Goal: Information Seeking & Learning: Learn about a topic

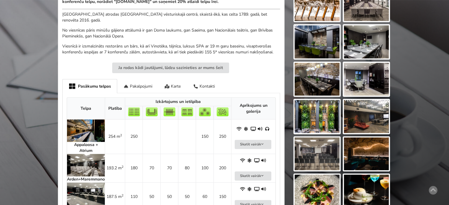
scroll to position [207, 0]
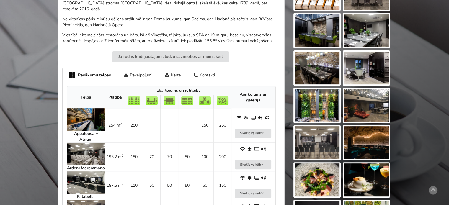
click at [90, 165] on strong "Arden+Maremmano" at bounding box center [86, 168] width 38 height 6
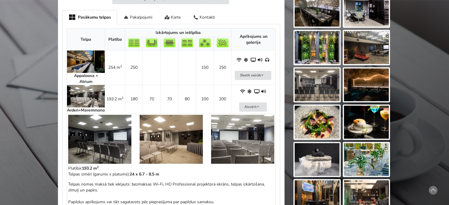
scroll to position [266, 0]
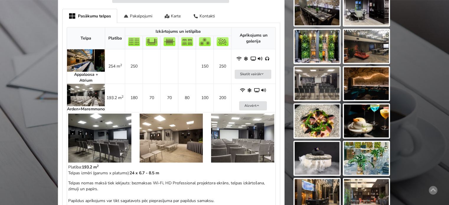
click at [95, 146] on img at bounding box center [99, 138] width 63 height 49
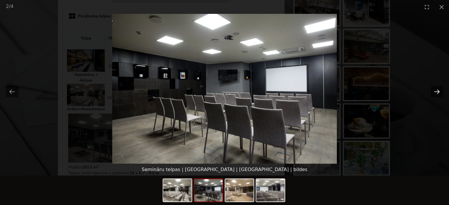
click at [440, 90] on button "Next slide" at bounding box center [437, 92] width 12 height 12
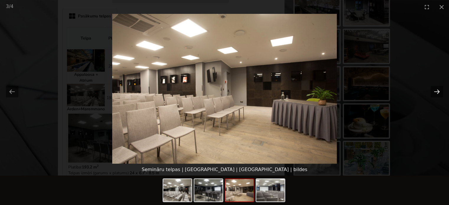
click at [440, 90] on button "Next slide" at bounding box center [437, 92] width 12 height 12
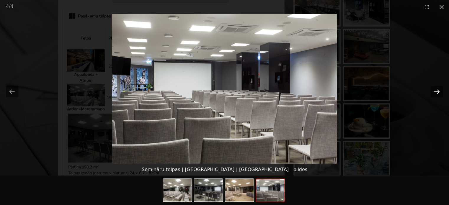
click at [440, 90] on button "Next slide" at bounding box center [437, 92] width 12 height 12
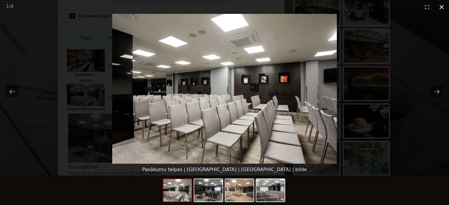
click at [443, 5] on button "Close gallery" at bounding box center [442, 7] width 15 height 14
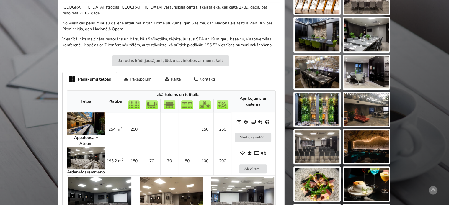
scroll to position [177, 0]
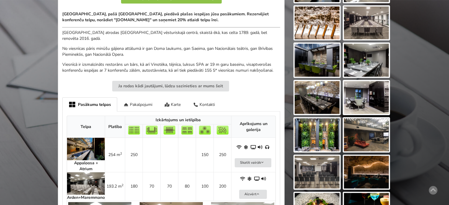
click at [88, 152] on img at bounding box center [86, 149] width 38 height 22
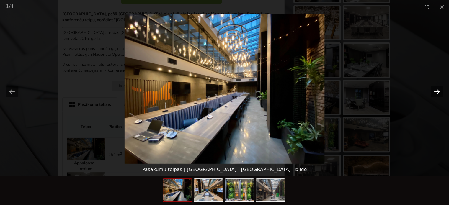
click at [436, 91] on button "Next slide" at bounding box center [437, 92] width 12 height 12
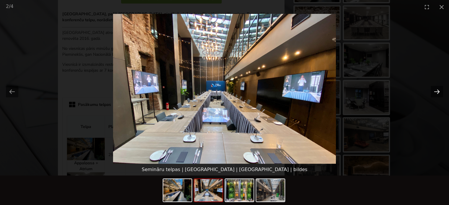
click at [436, 91] on button "Next slide" at bounding box center [437, 92] width 12 height 12
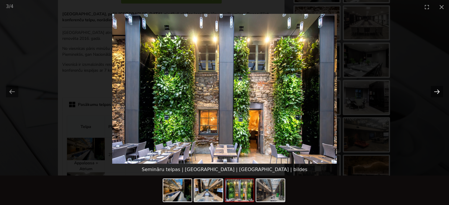
click at [436, 91] on button "Next slide" at bounding box center [437, 92] width 12 height 12
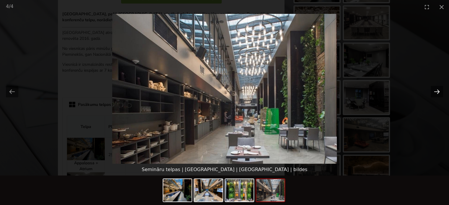
click at [436, 91] on button "Next slide" at bounding box center [437, 92] width 12 height 12
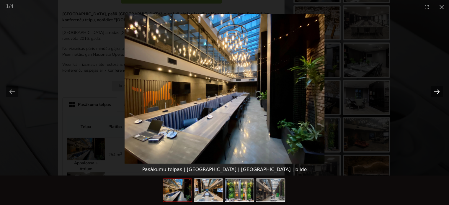
click at [436, 91] on button "Next slide" at bounding box center [437, 92] width 12 height 12
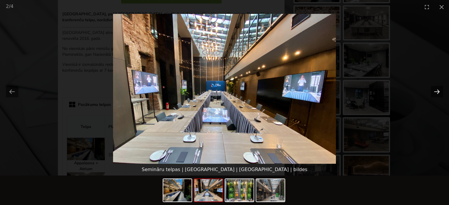
click at [436, 91] on button "Next slide" at bounding box center [437, 92] width 12 height 12
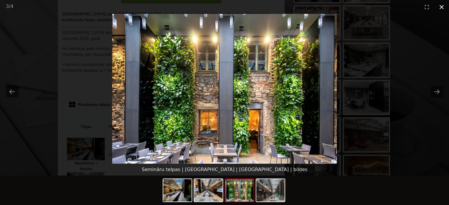
click at [440, 5] on button "Close gallery" at bounding box center [442, 7] width 15 height 14
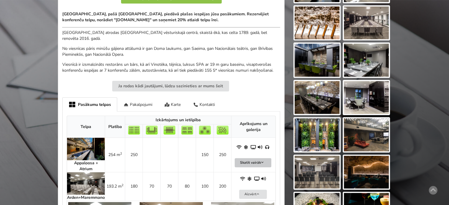
click at [260, 161] on button "Skatīt vairāk" at bounding box center [253, 162] width 37 height 9
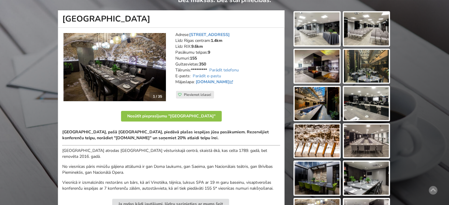
scroll to position [0, 0]
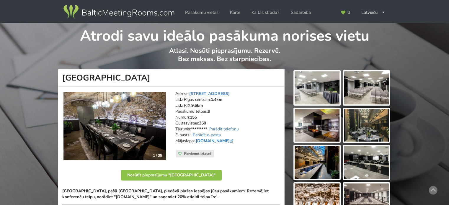
click at [226, 141] on link "[DOMAIN_NAME]" at bounding box center [215, 141] width 39 height 6
